Goal: Task Accomplishment & Management: Use online tool/utility

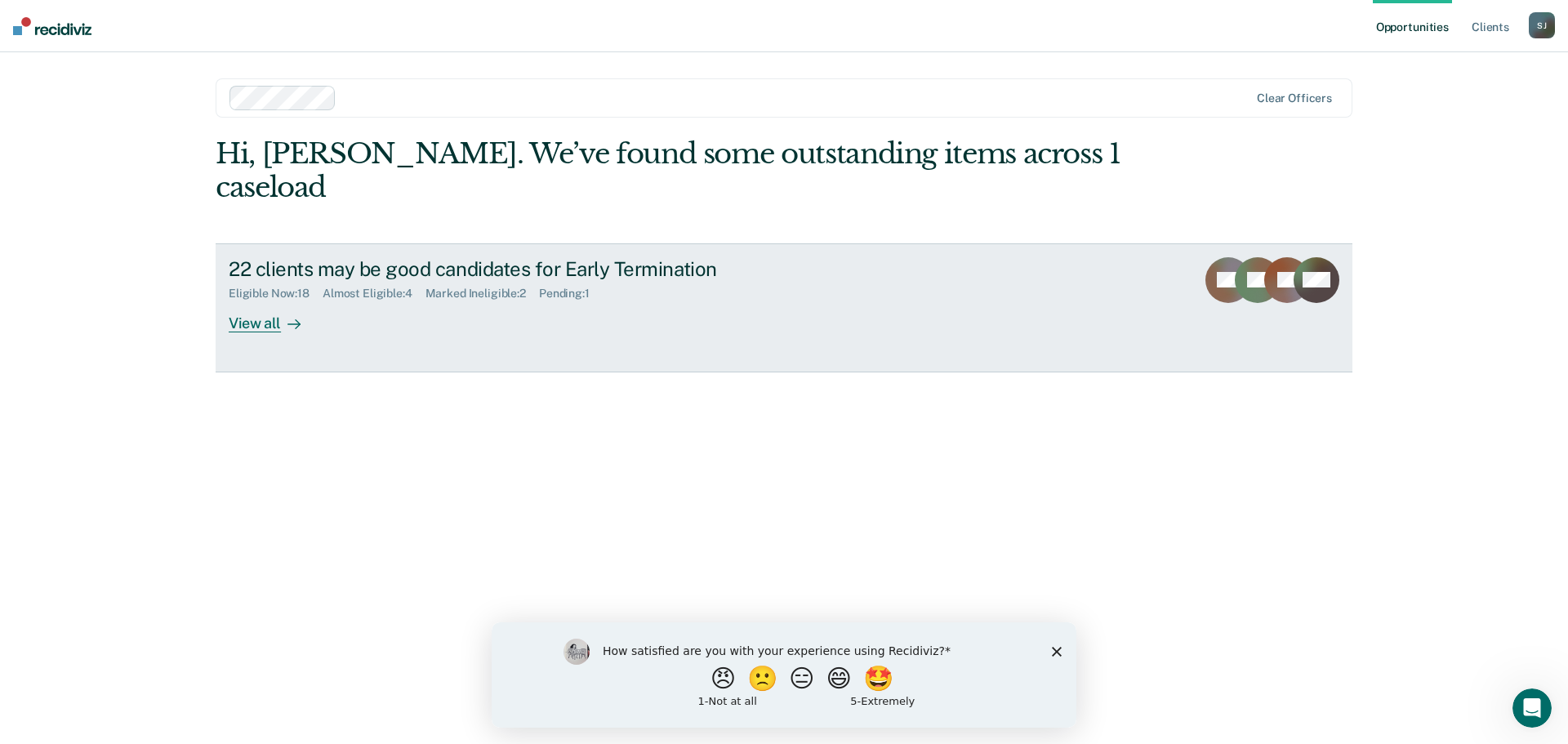
click at [259, 301] on div "View all" at bounding box center [275, 317] width 92 height 32
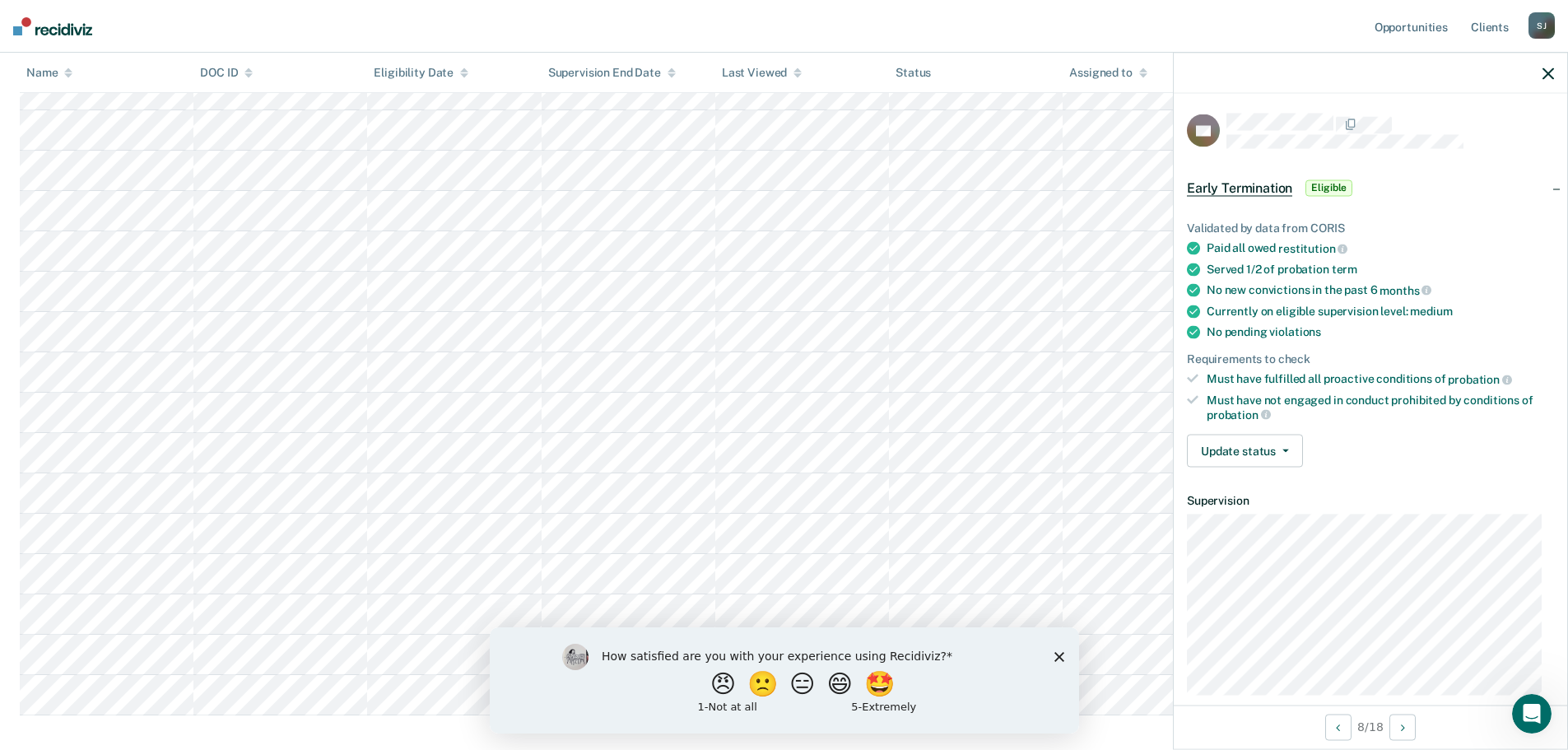
scroll to position [412, 0]
click at [1276, 451] on span "button" at bounding box center [1283, 451] width 13 height 3
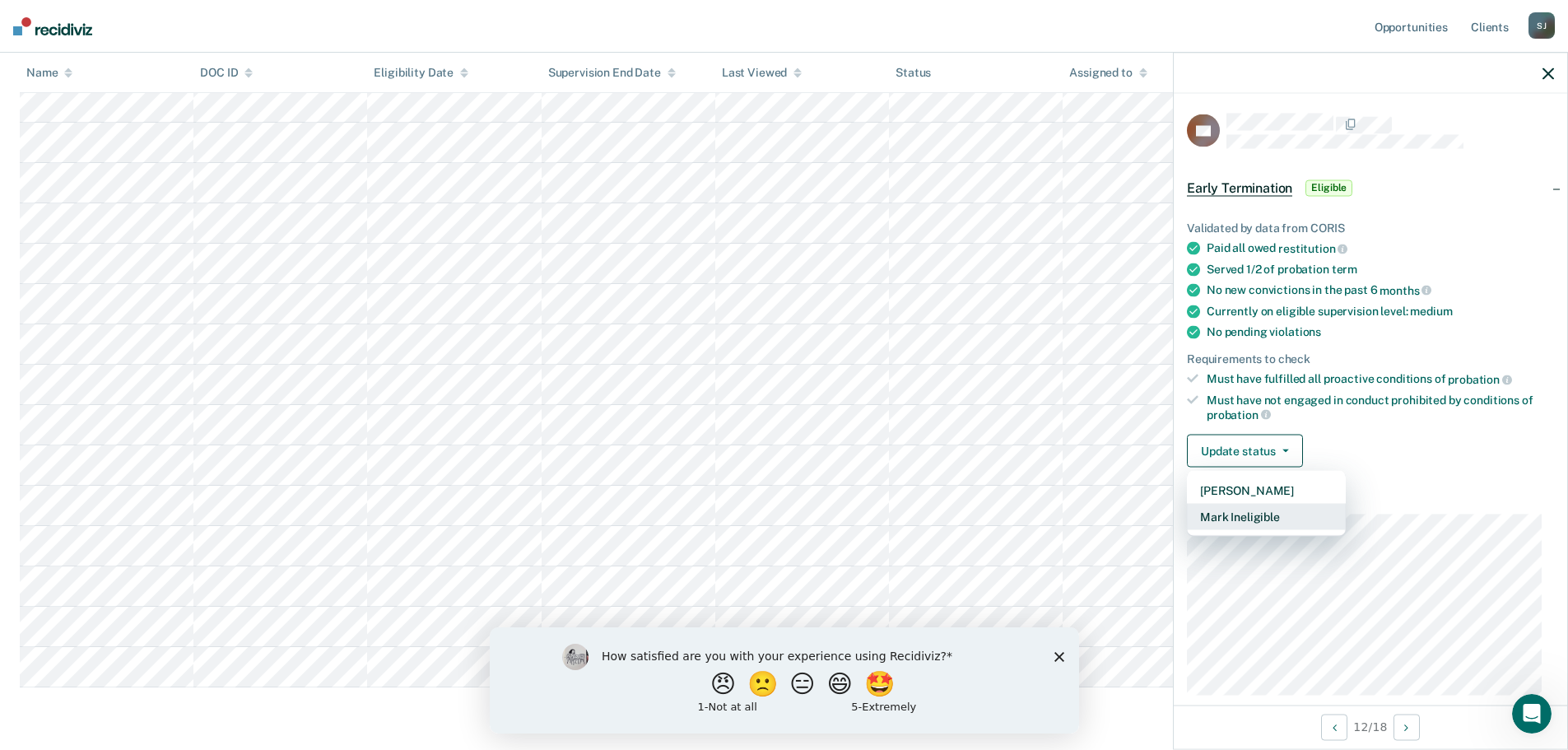
click at [1282, 518] on button "Mark Ineligible" at bounding box center [1266, 517] width 159 height 26
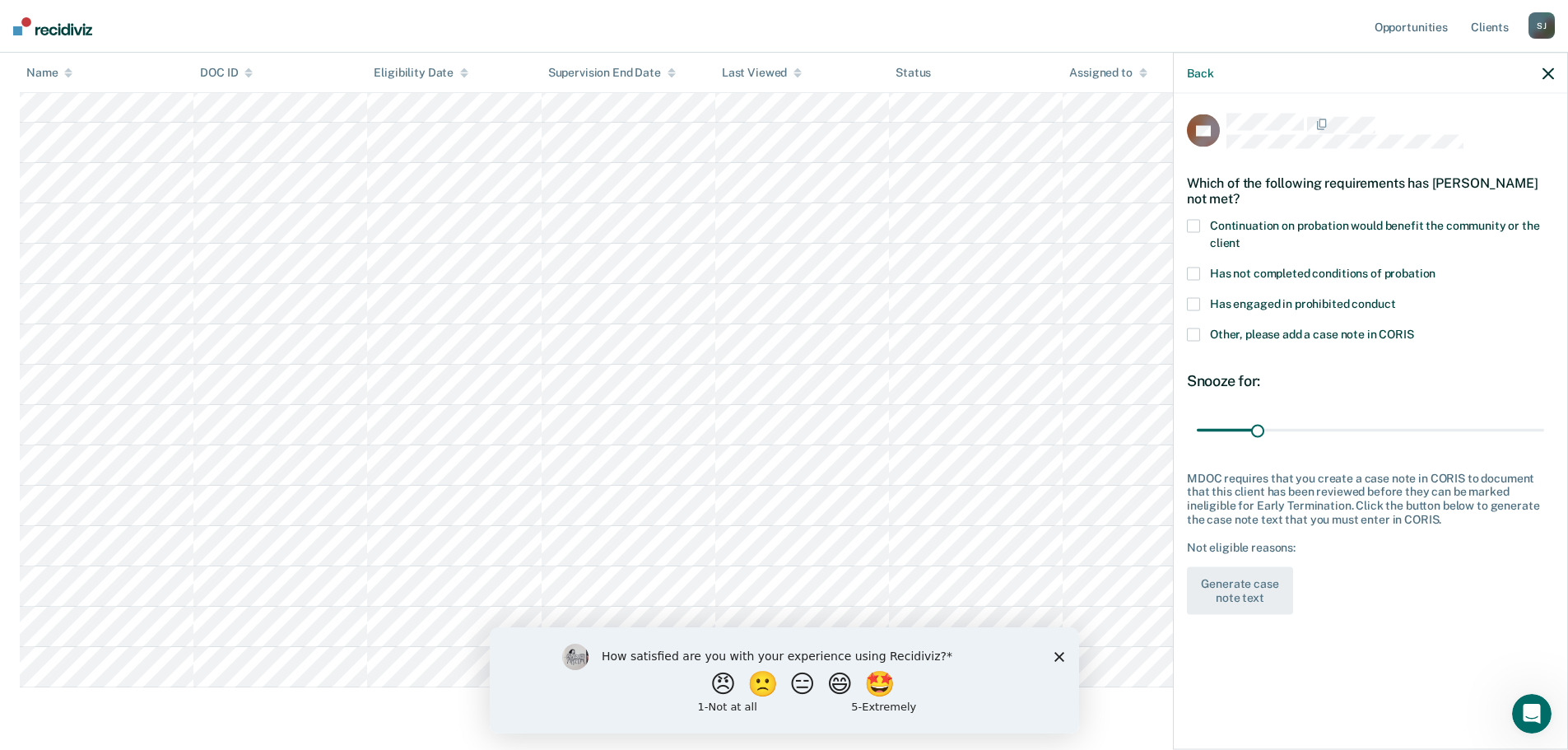
click at [1206, 278] on label "Has not completed conditions of probation" at bounding box center [1370, 276] width 367 height 17
click at [1436, 267] on input "Has not completed conditions of probation" at bounding box center [1436, 267] width 0 height 0
drag, startPoint x: 1257, startPoint y: 428, endPoint x: 1313, endPoint y: 430, distance: 56.0
type input "60"
click at [1313, 430] on input "range" at bounding box center [1371, 430] width 348 height 28
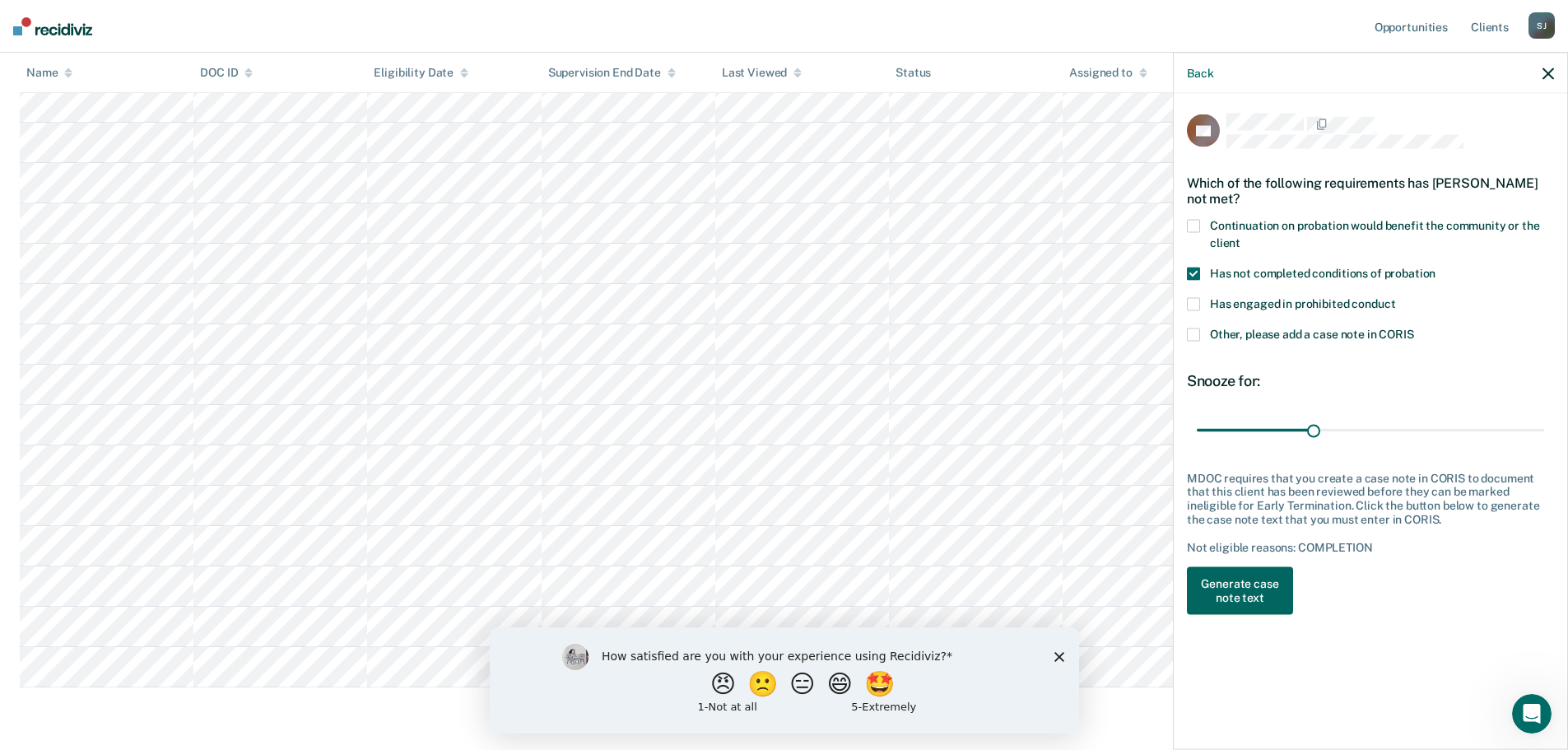
click at [1245, 598] on button "Generate case note text" at bounding box center [1239, 590] width 106 height 48
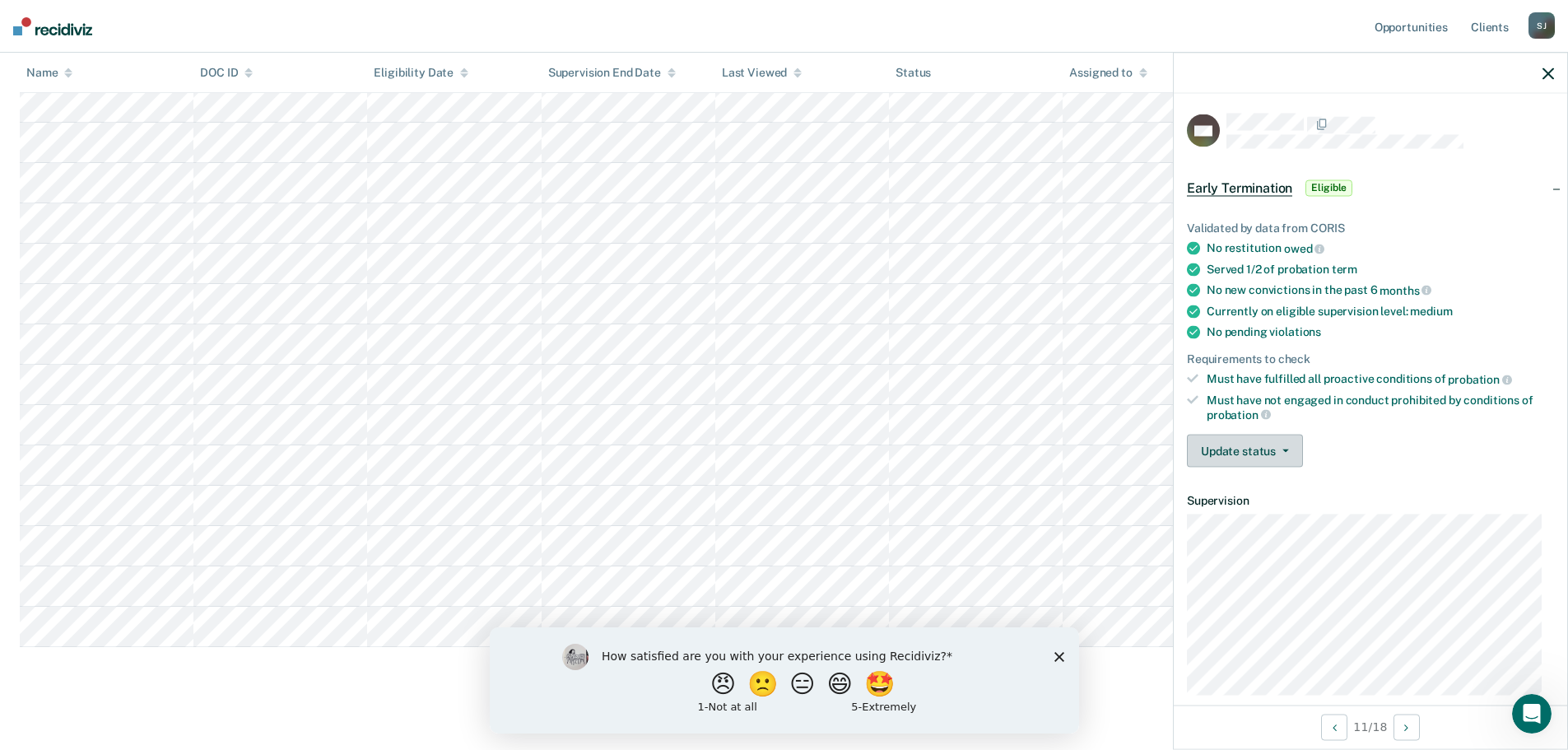
click at [1261, 446] on button "Update status" at bounding box center [1244, 451] width 116 height 33
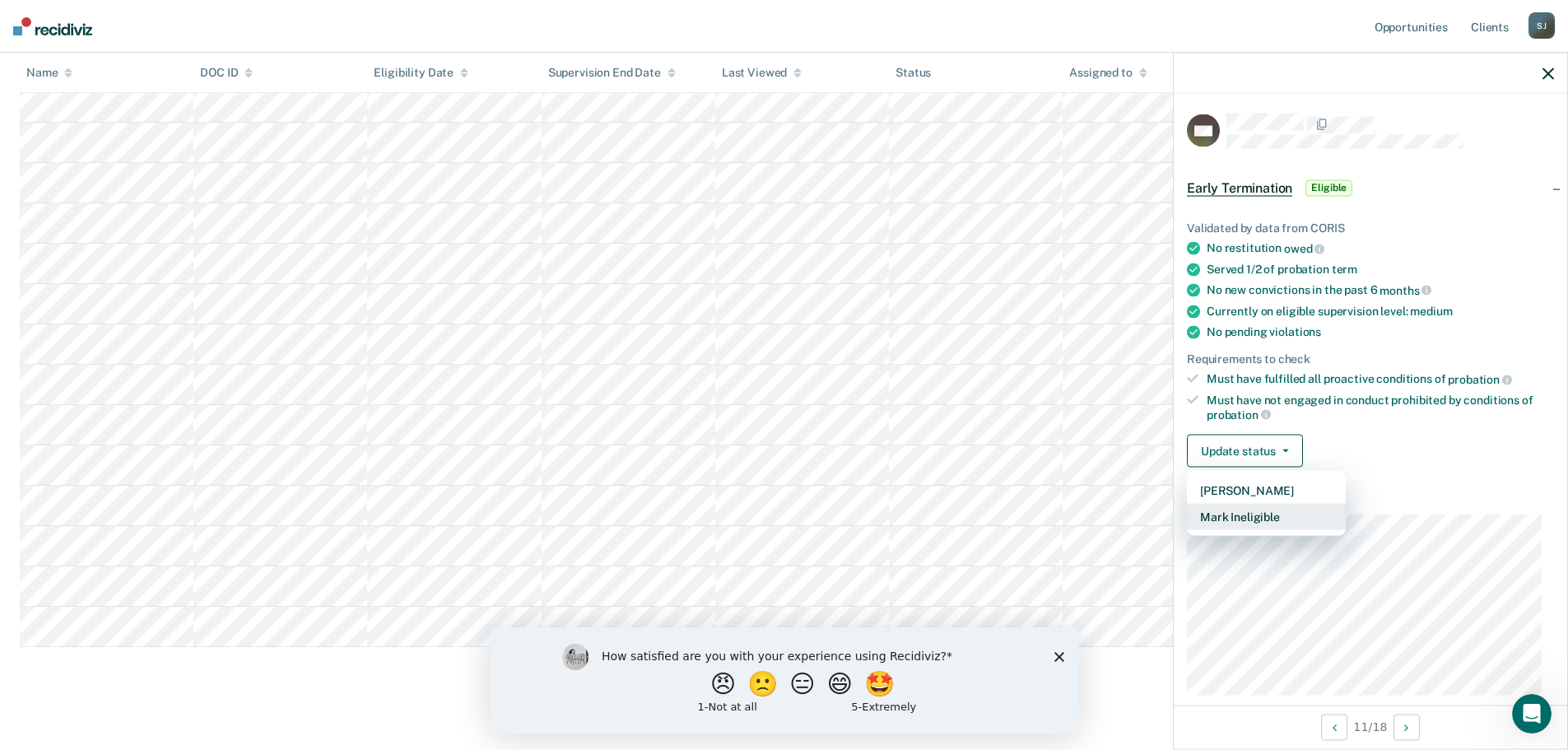
click at [1263, 505] on button "Mark Ineligible" at bounding box center [1266, 517] width 159 height 26
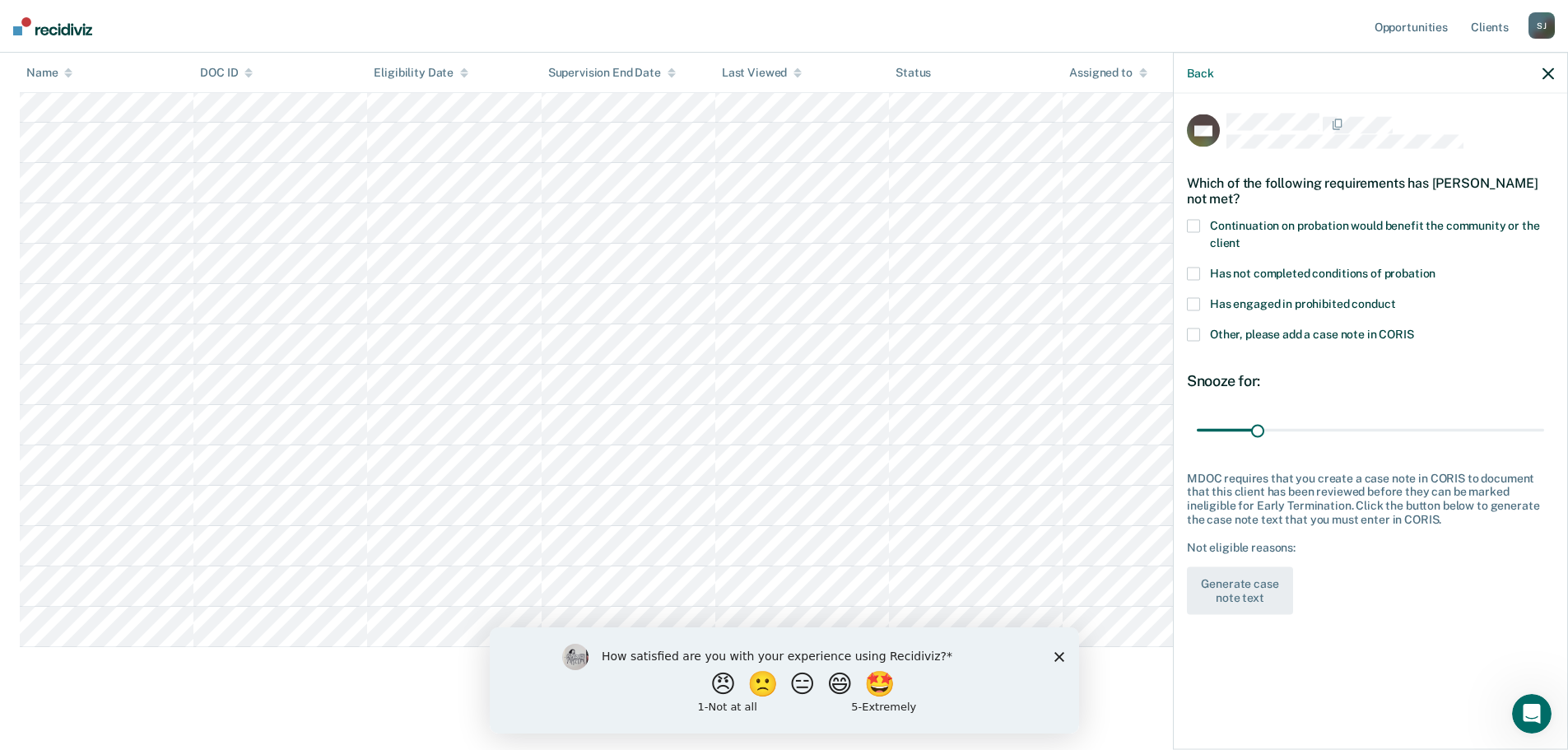
click at [1197, 229] on span at bounding box center [1193, 227] width 13 height 13
click at [1240, 237] on input "Continuation on probation would benefit the community or the client" at bounding box center [1240, 237] width 0 height 0
click at [1251, 585] on button "Generate case note text" at bounding box center [1239, 590] width 106 height 48
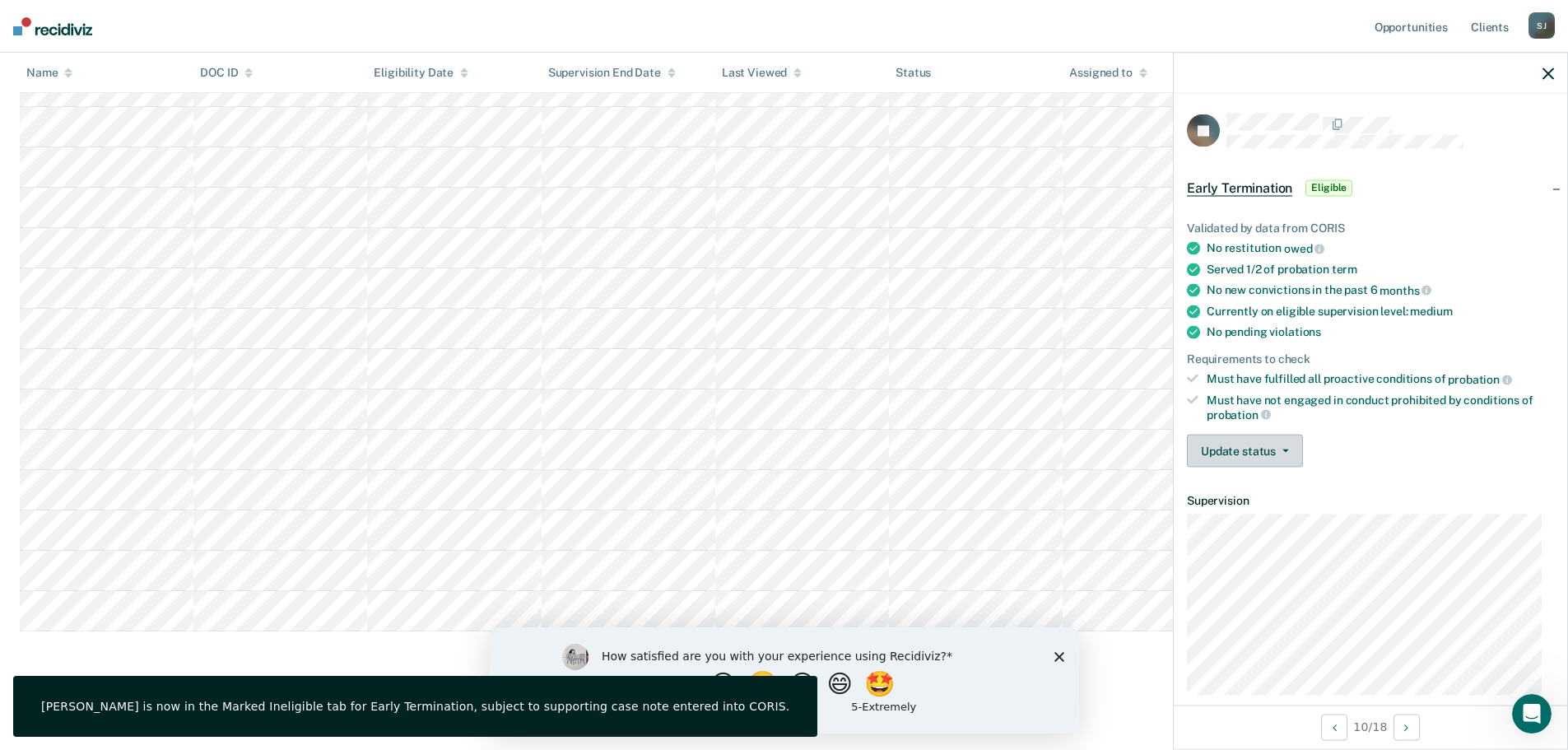
click at [1287, 452] on button "Update status" at bounding box center [1244, 451] width 116 height 33
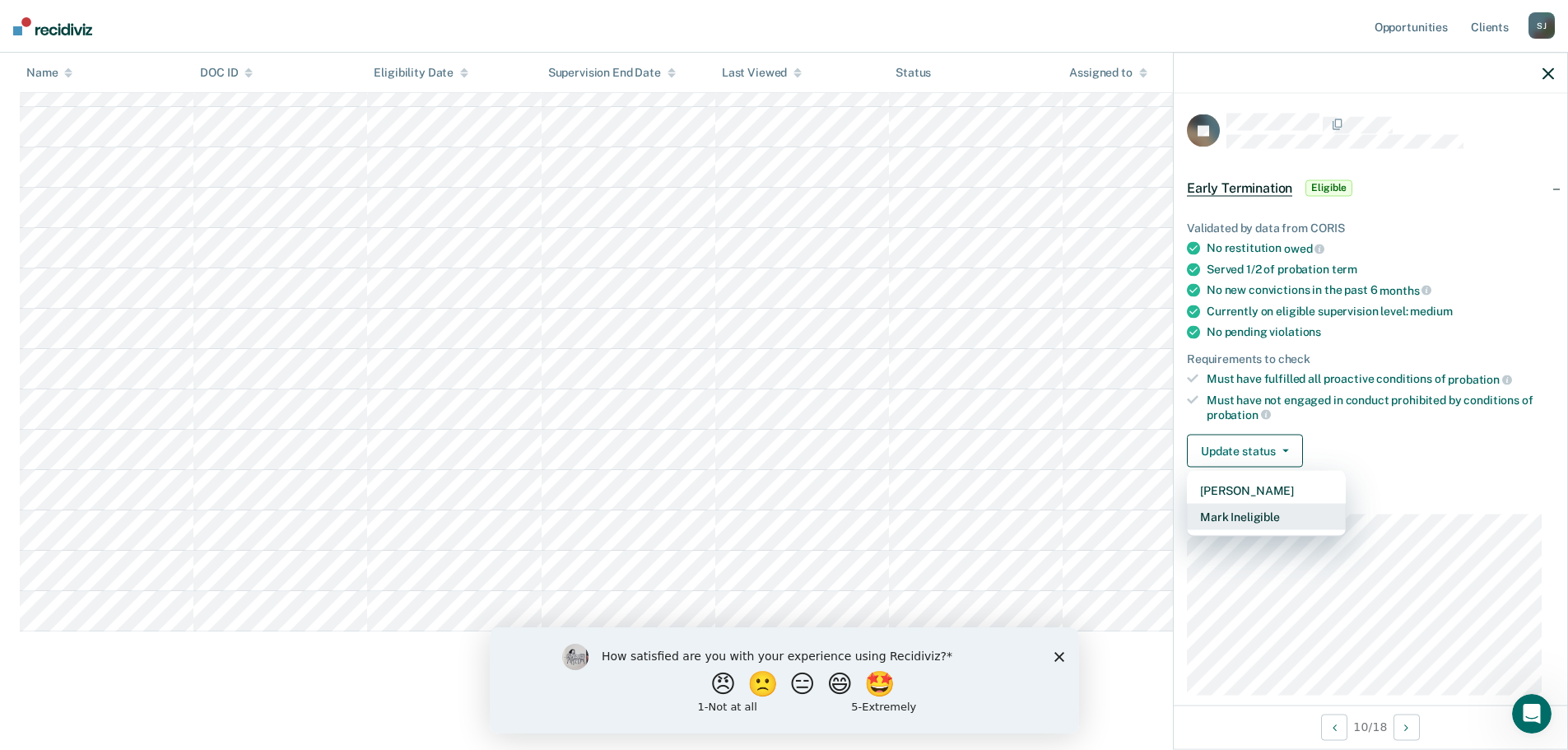
click at [1279, 513] on button "Mark Ineligible" at bounding box center [1266, 517] width 159 height 26
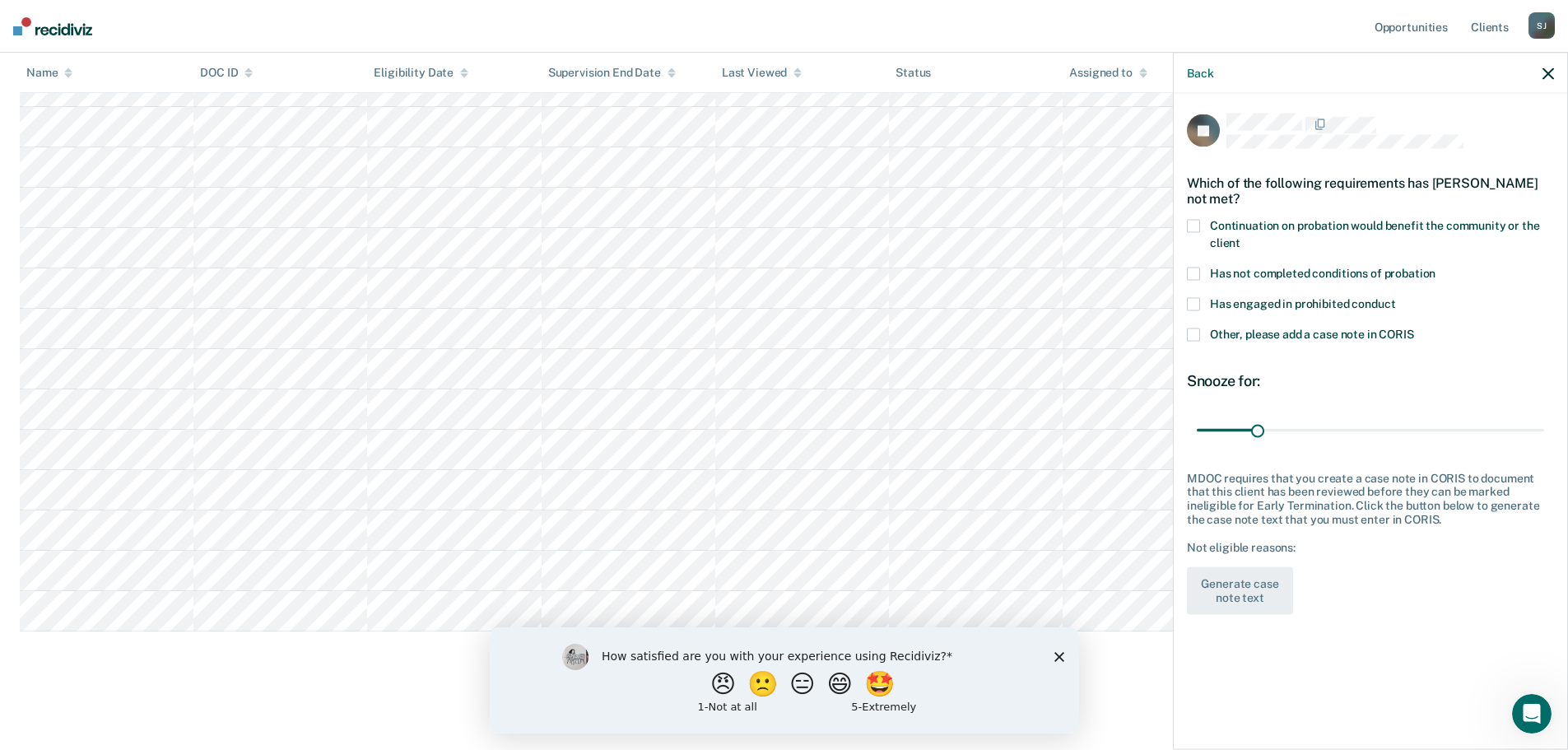
click at [1200, 220] on label "Continuation on probation would benefit the community or the client" at bounding box center [1370, 237] width 367 height 35
click at [1240, 237] on input "Continuation on probation would benefit the community or the client" at bounding box center [1240, 237] width 0 height 0
click at [1263, 576] on button "Generate case note text" at bounding box center [1239, 590] width 106 height 48
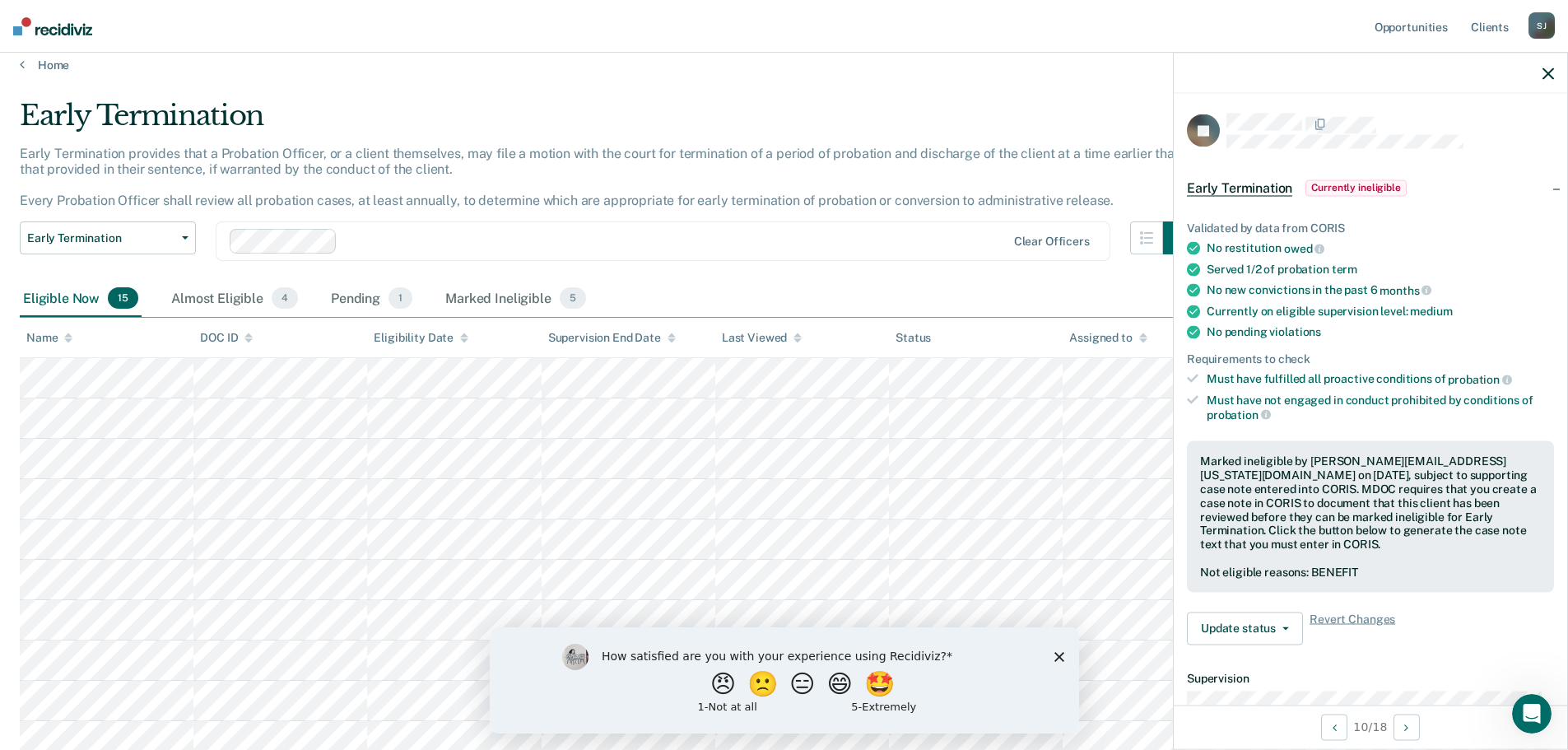
scroll to position [0, 0]
